Goal: Information Seeking & Learning: Learn about a topic

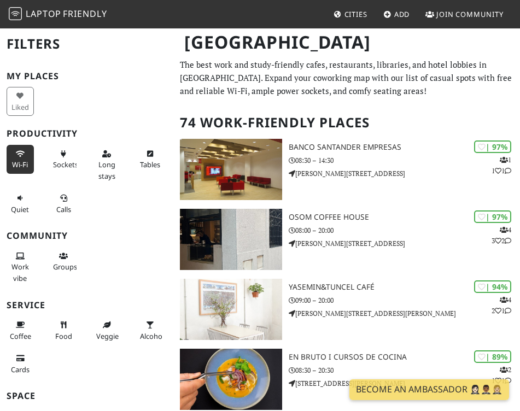
click at [16, 154] on icon at bounding box center [20, 154] width 9 height 7
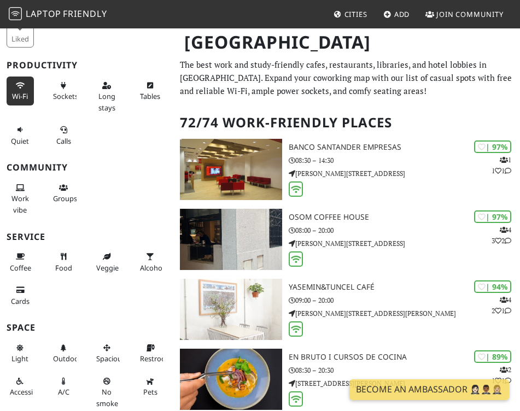
scroll to position [105, 0]
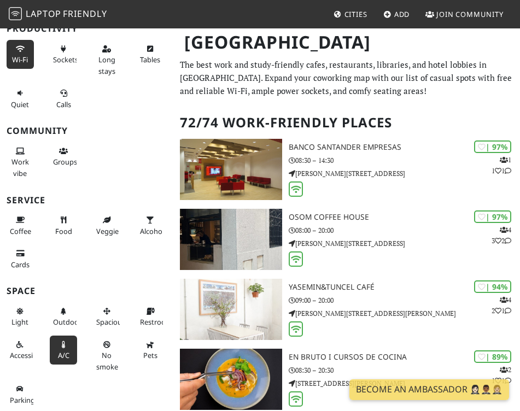
click at [62, 359] on span "A/C" at bounding box center [63, 355] width 11 height 10
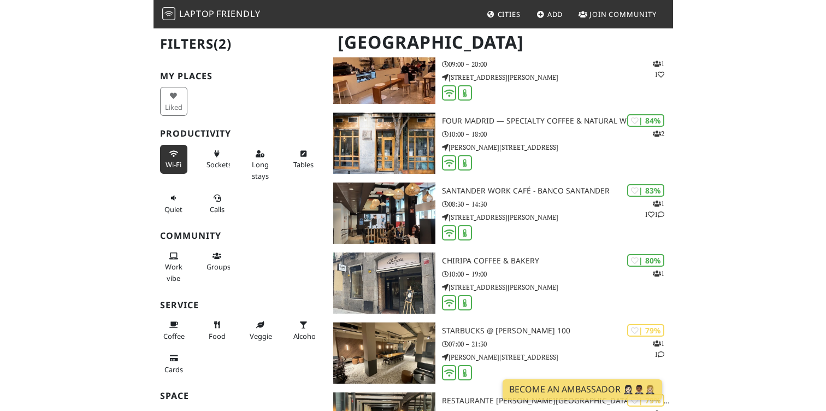
scroll to position [0, 0]
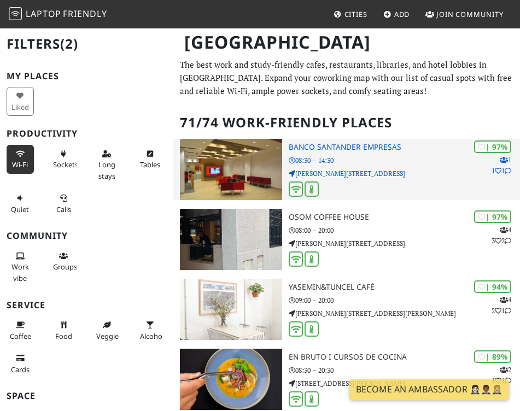
click at [381, 160] on p "08:30 – 14:30" at bounding box center [403, 160] width 231 height 10
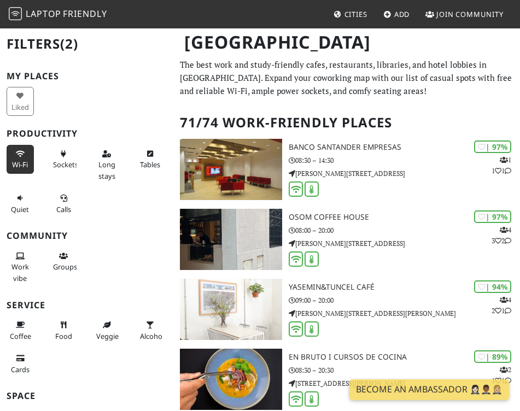
click at [346, 85] on p "The best work and study-friendly cafes, restaurants, libraries, and hotel lobbi…" at bounding box center [346, 77] width 333 height 39
click at [19, 13] on img at bounding box center [15, 13] width 13 height 13
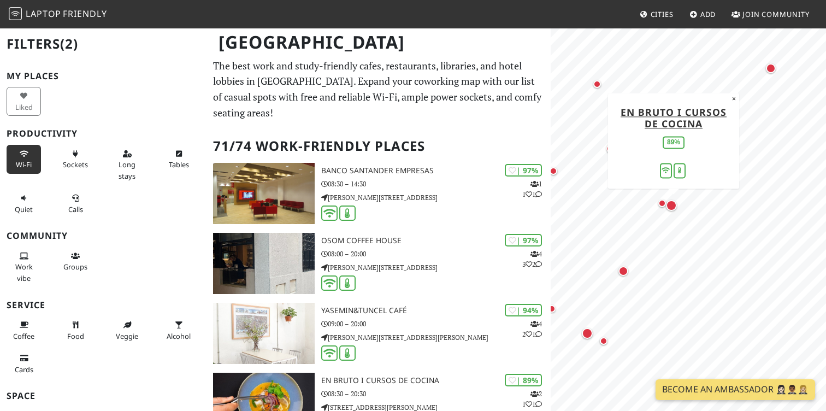
click at [519, 206] on div "Map marker" at bounding box center [671, 205] width 11 height 11
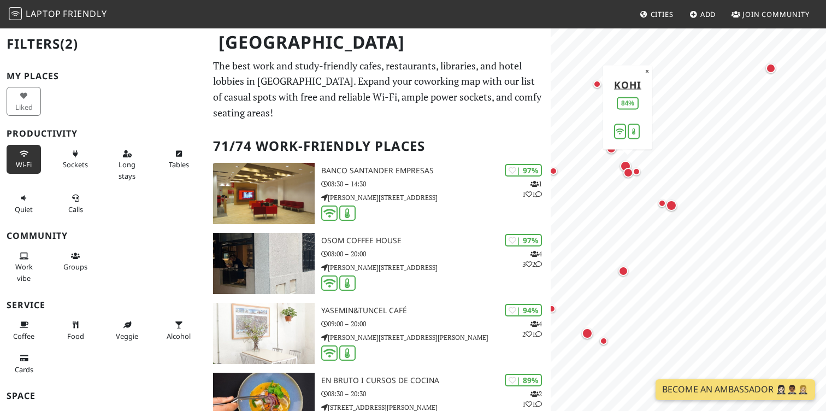
click at [519, 165] on div "Map marker" at bounding box center [625, 166] width 11 height 11
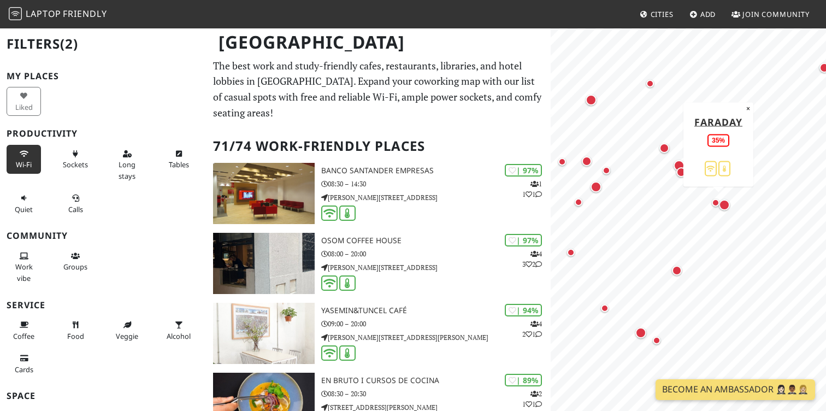
click at [519, 202] on div "Map marker" at bounding box center [716, 203] width 8 height 8
click at [519, 162] on div "Map marker" at bounding box center [679, 165] width 11 height 11
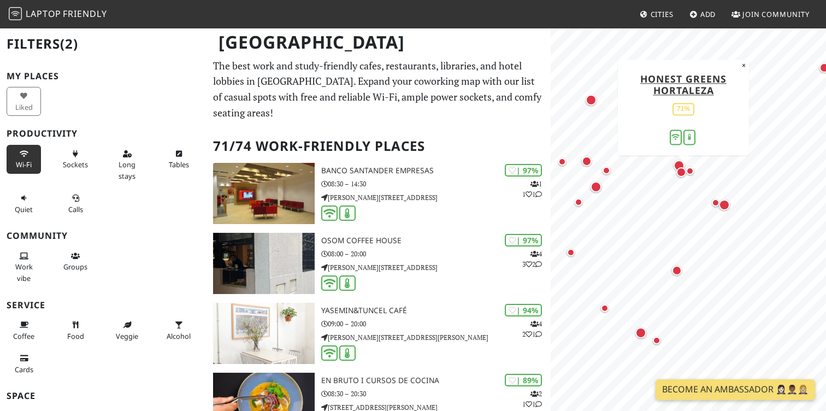
click at [519, 173] on div "Map marker" at bounding box center [681, 172] width 10 height 10
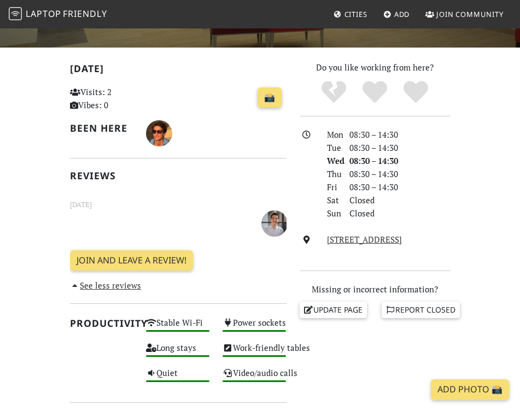
scroll to position [209, 0]
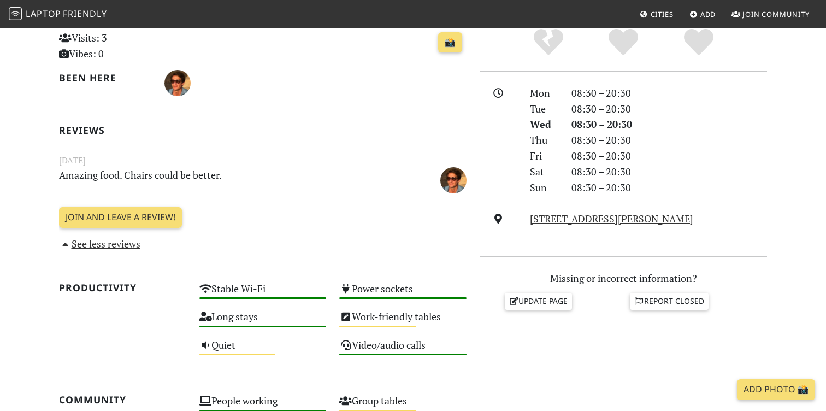
scroll to position [254, 0]
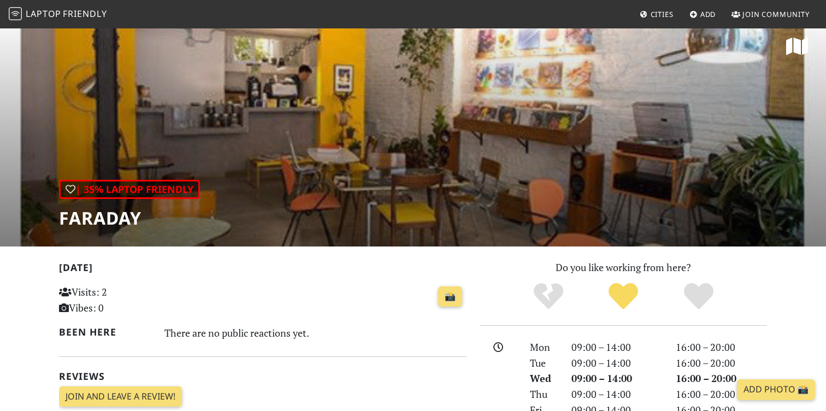
scroll to position [7, 0]
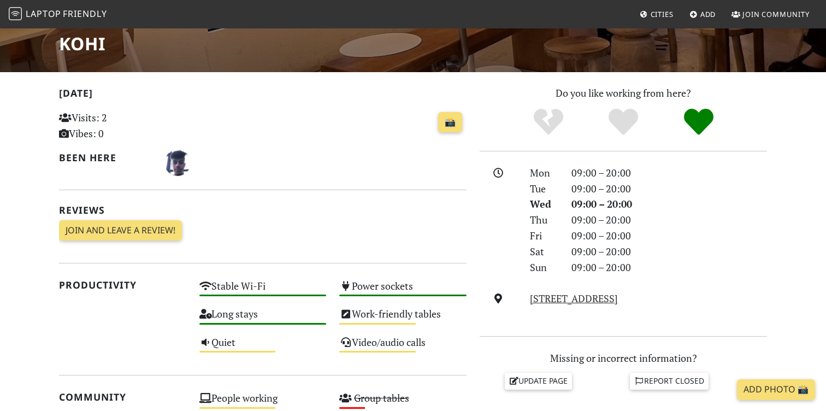
scroll to position [187, 0]
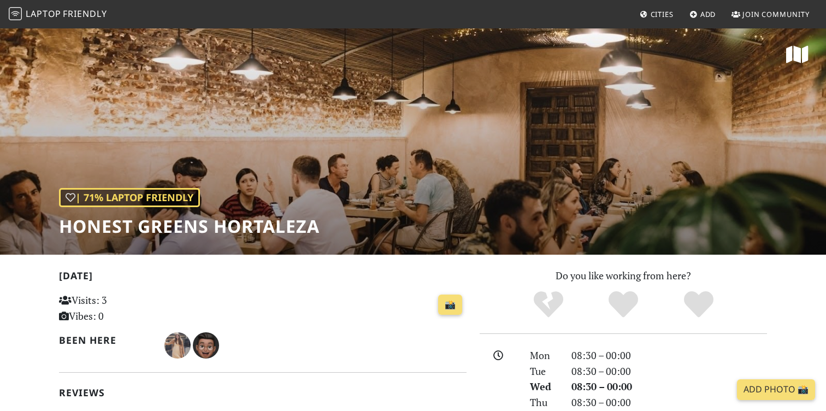
scroll to position [47, 0]
